Goal: Find specific page/section: Find specific page/section

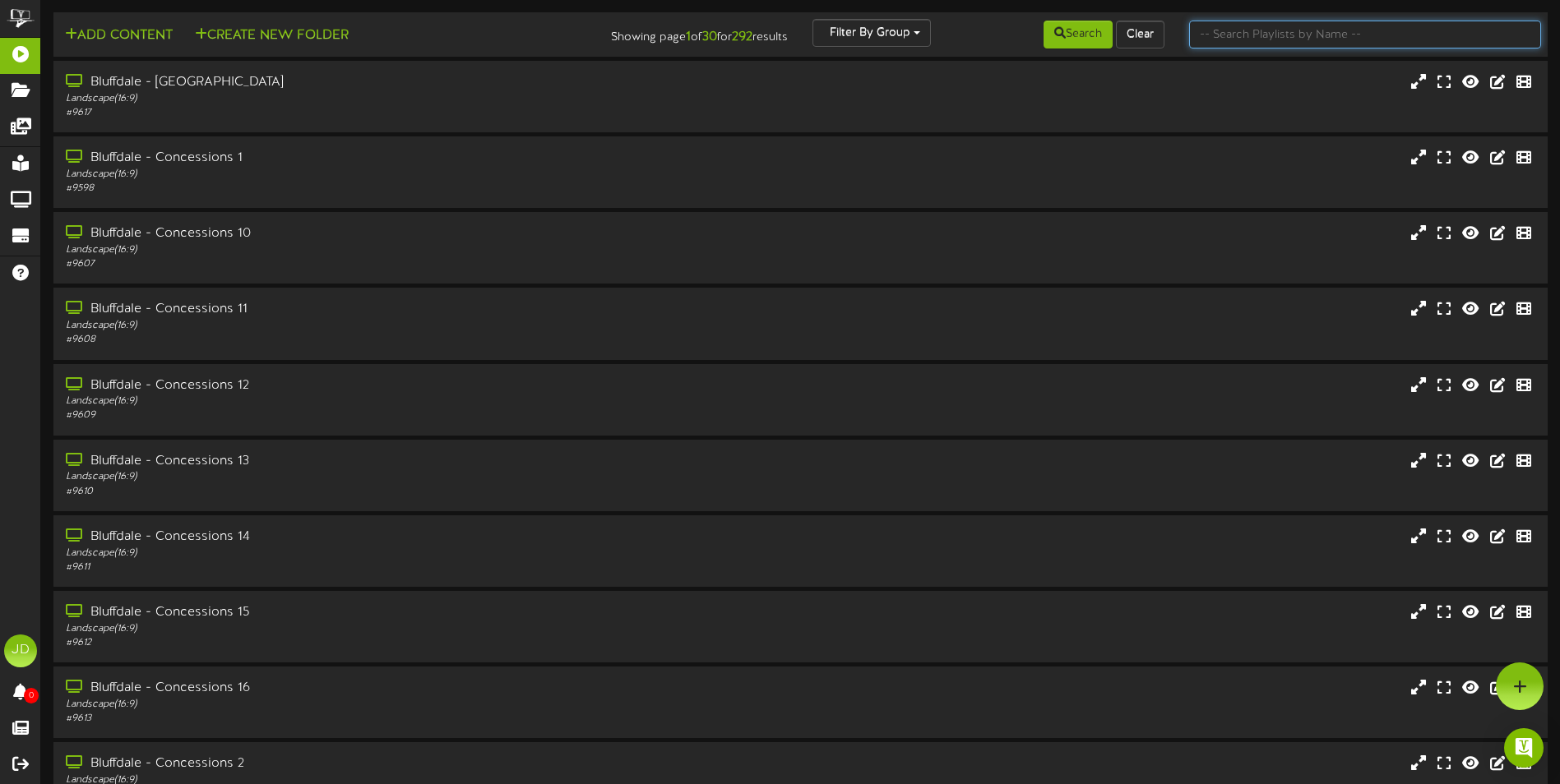
drag, startPoint x: 1218, startPoint y: 41, endPoint x: 1209, endPoint y: 58, distance: 19.2
click at [1218, 41] on input "text" at bounding box center [1365, 34] width 352 height 28
type input "surprise"
click at [1087, 39] on button "Search" at bounding box center [1077, 34] width 69 height 28
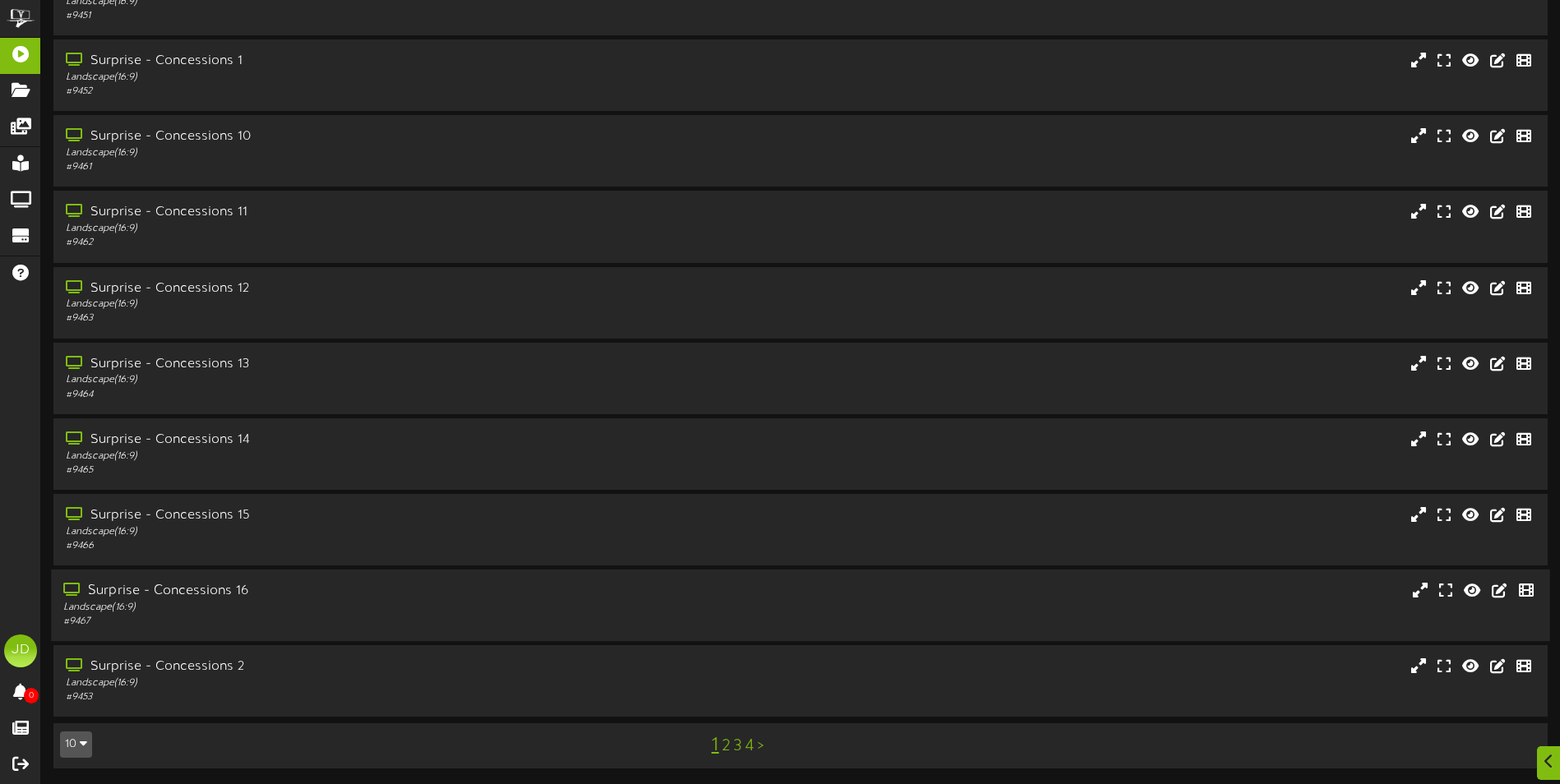
scroll to position [98, 0]
click at [735, 751] on link "3" at bounding box center [738, 745] width 9 height 18
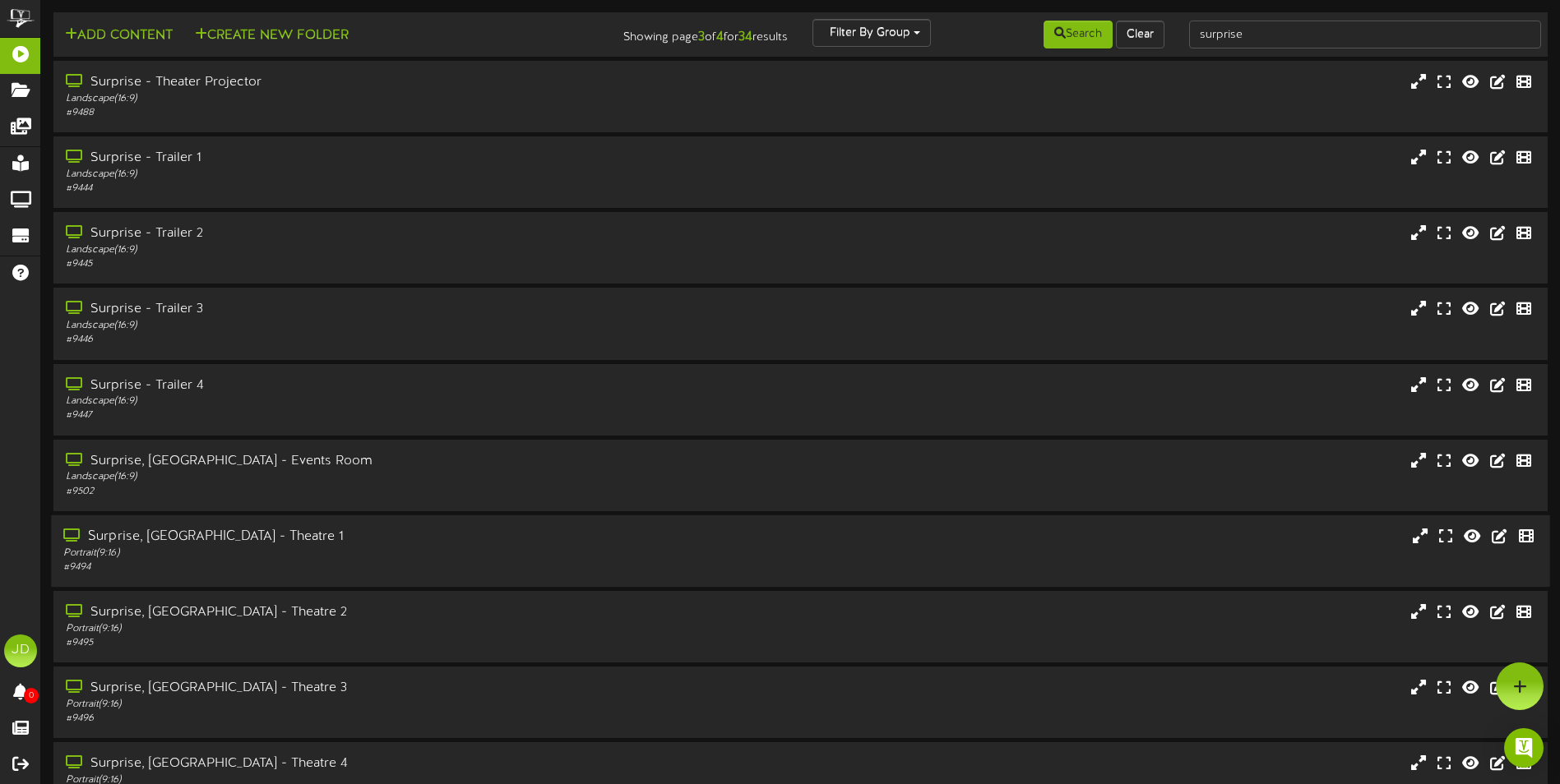
click at [402, 542] on div "Surprise, AZ - Theatre 1" at bounding box center [363, 537] width 599 height 19
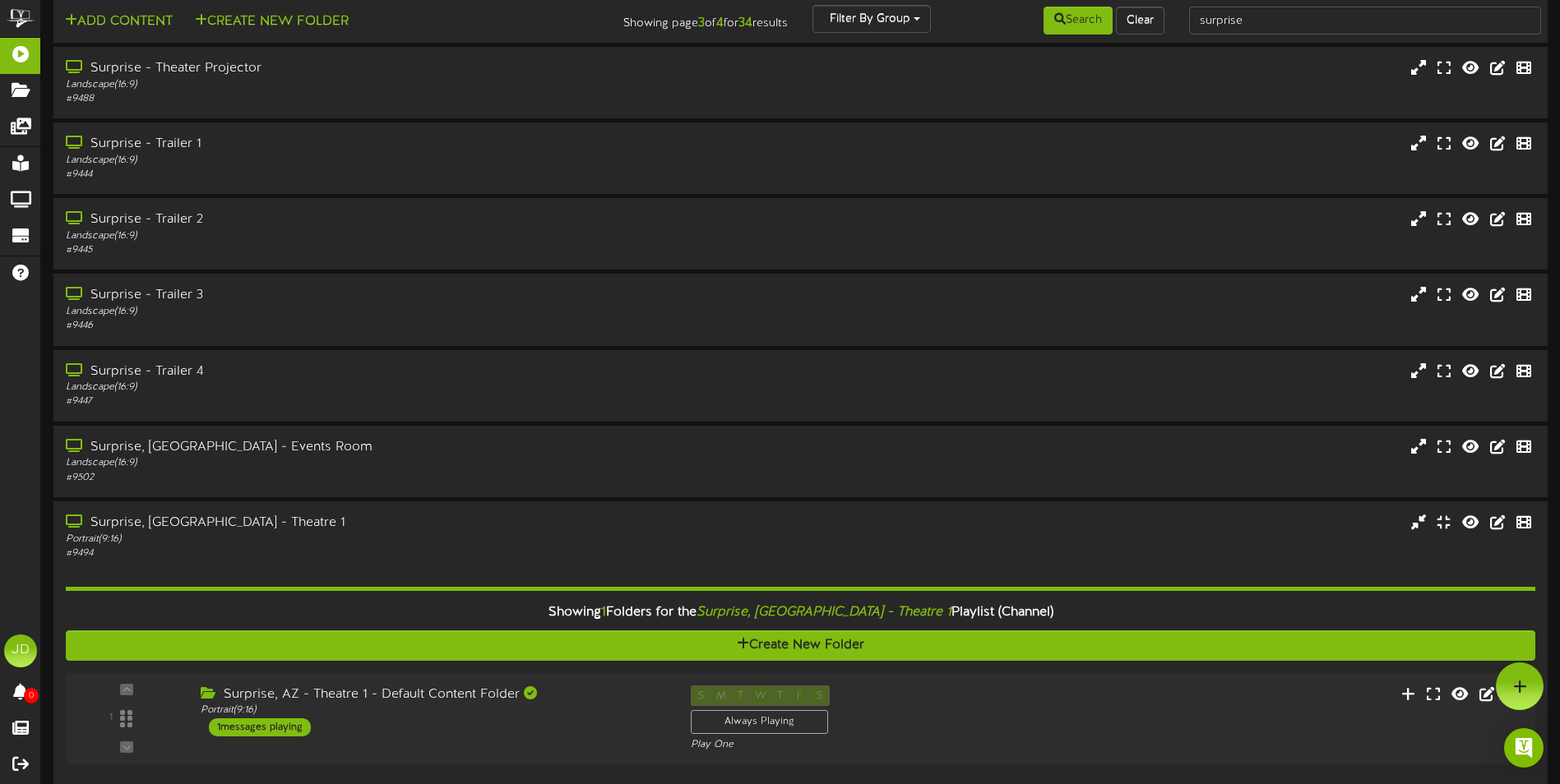
scroll to position [310, 0]
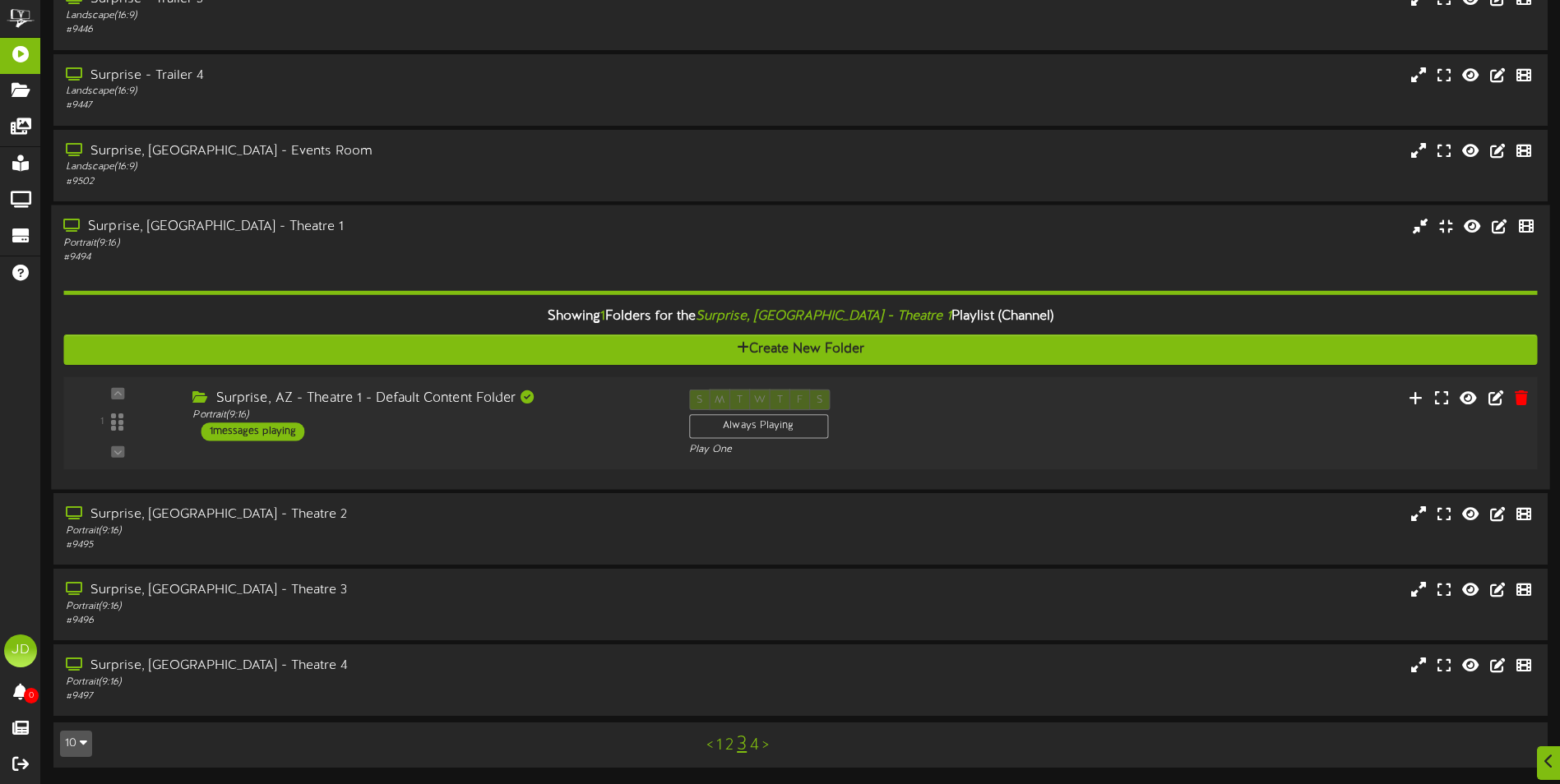
click at [513, 467] on div "1 Portrait ( )" at bounding box center [800, 422] width 1488 height 93
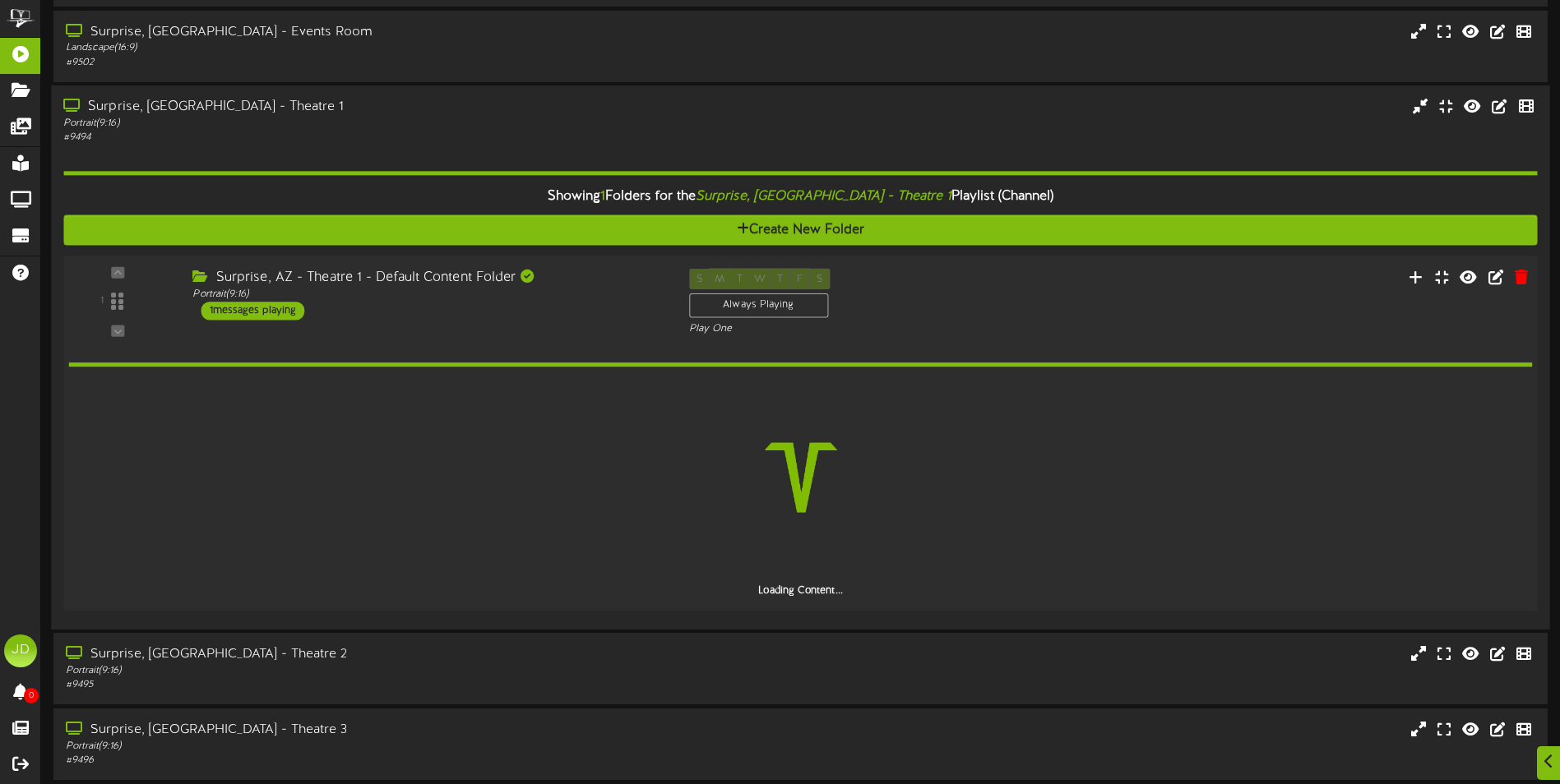
scroll to position [569, 0]
